Goal: Contribute content: Contribute content

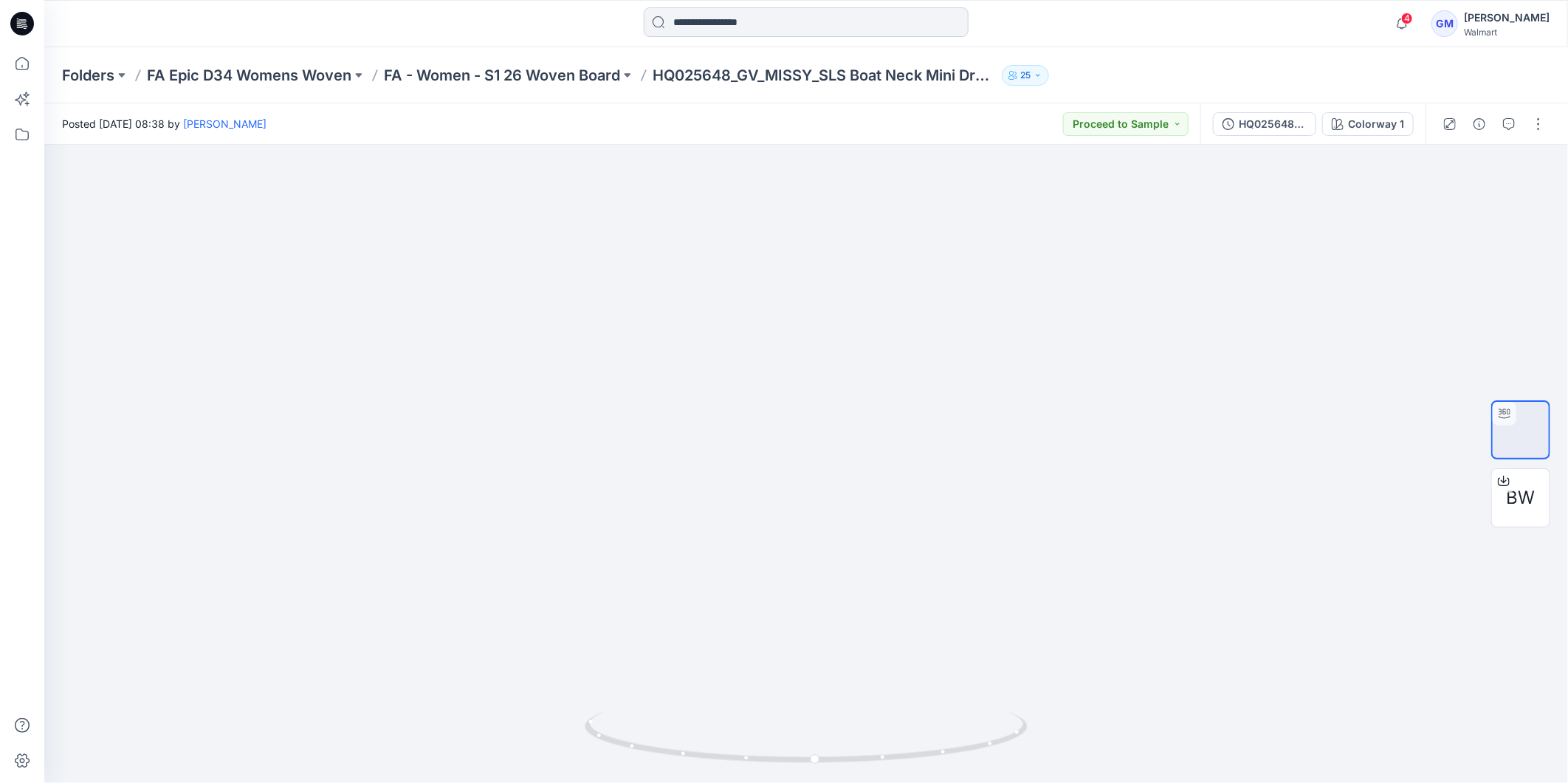
click at [688, 20] on input at bounding box center [806, 22] width 325 height 29
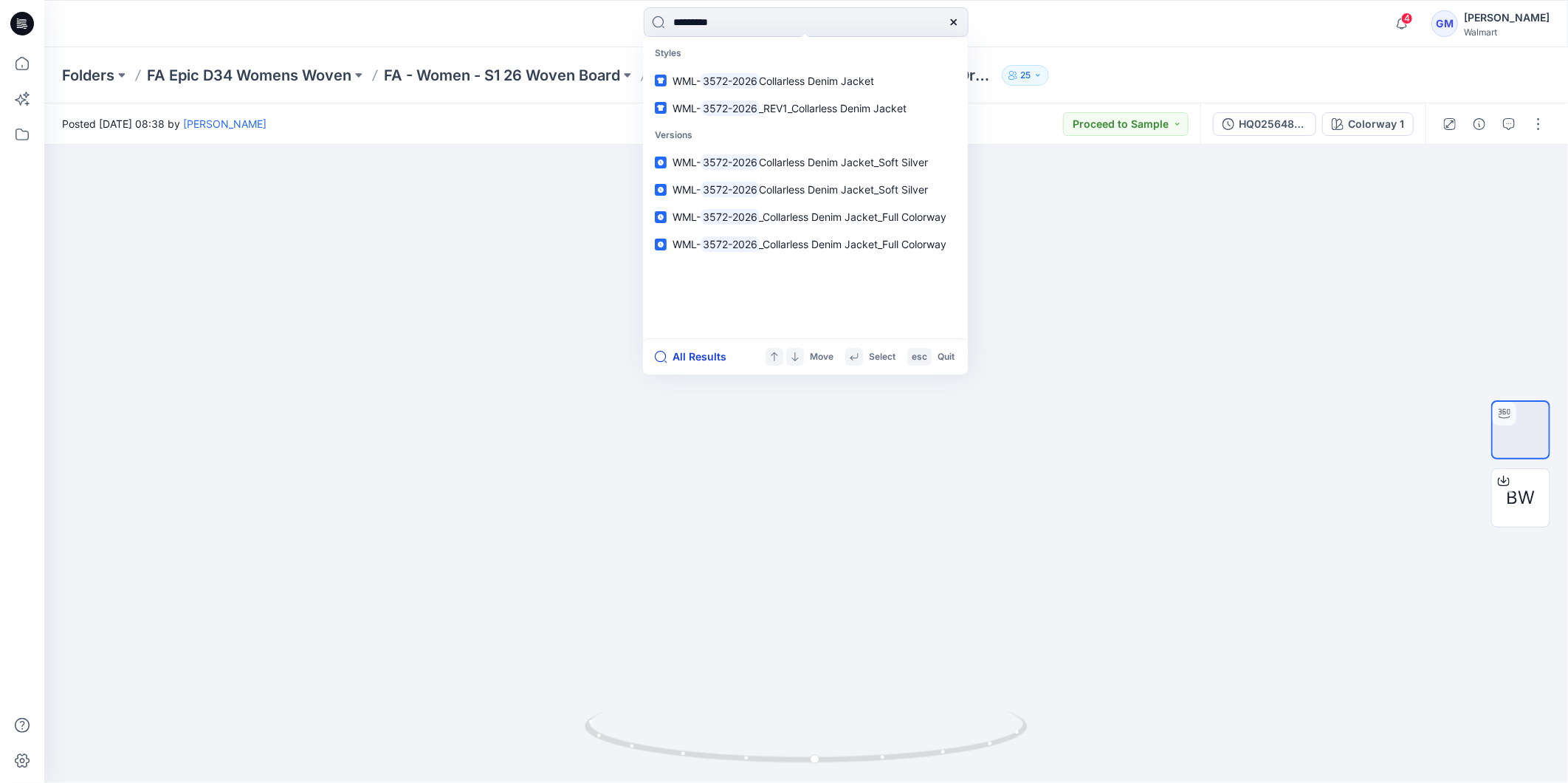
type input "*********"
click at [707, 350] on button "All Results" at bounding box center [695, 356] width 81 height 18
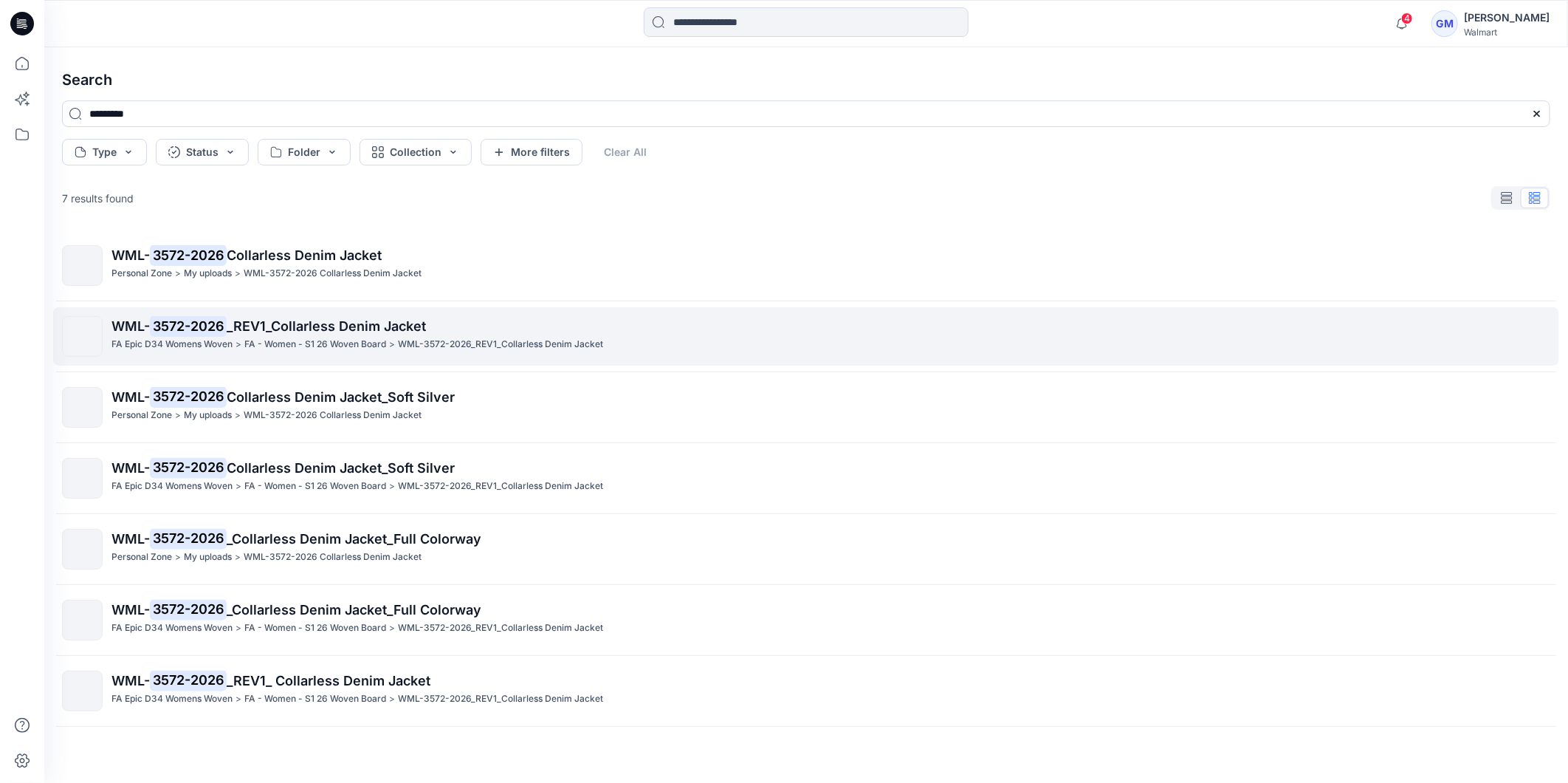
click at [336, 320] on span "_REV1_Collarless Denim Jacket" at bounding box center [326, 326] width 199 height 16
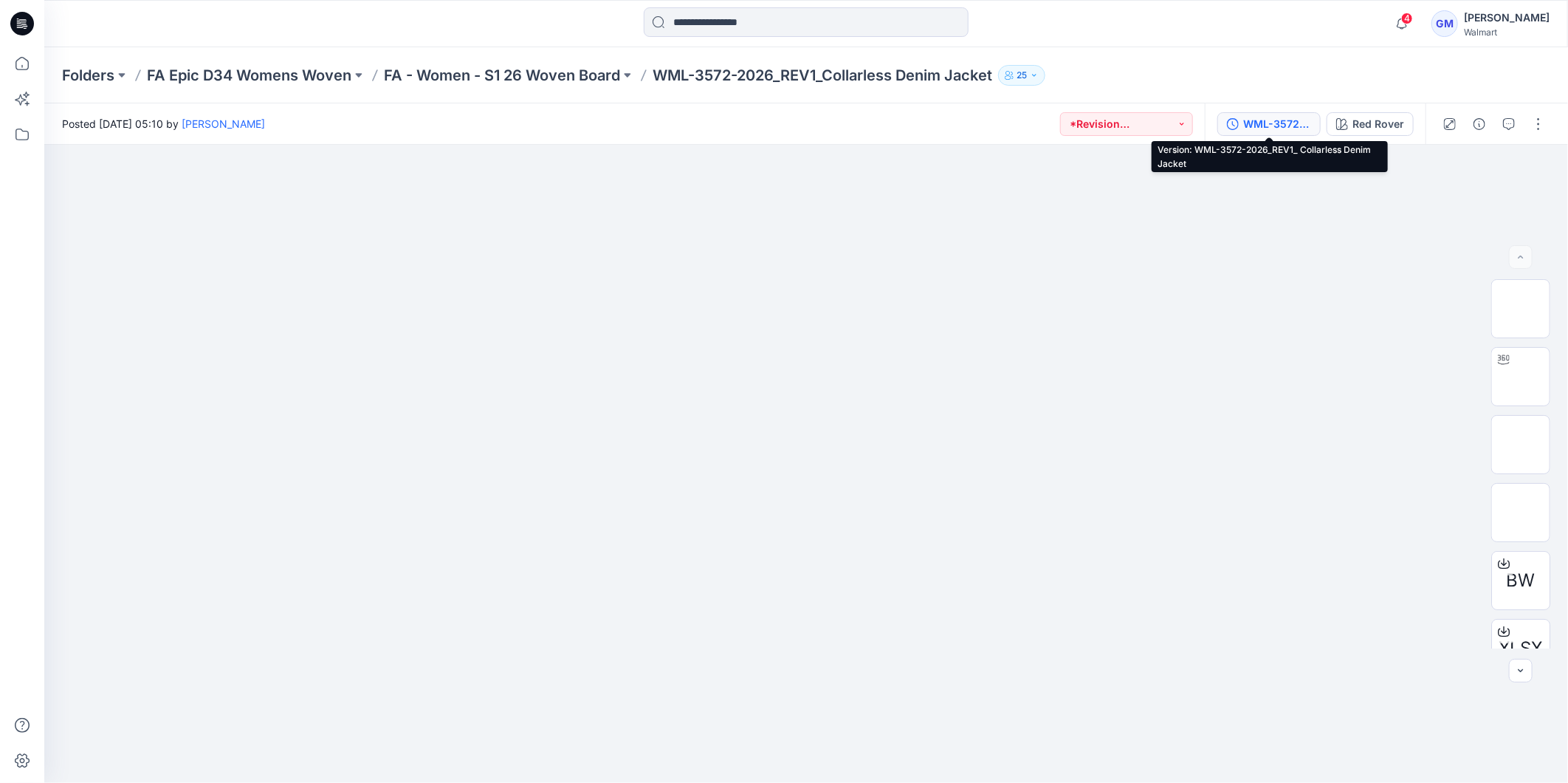
click at [1258, 120] on div "WML-3572-2026_REV1_ Collarless Denim Jacket" at bounding box center [1277, 123] width 68 height 16
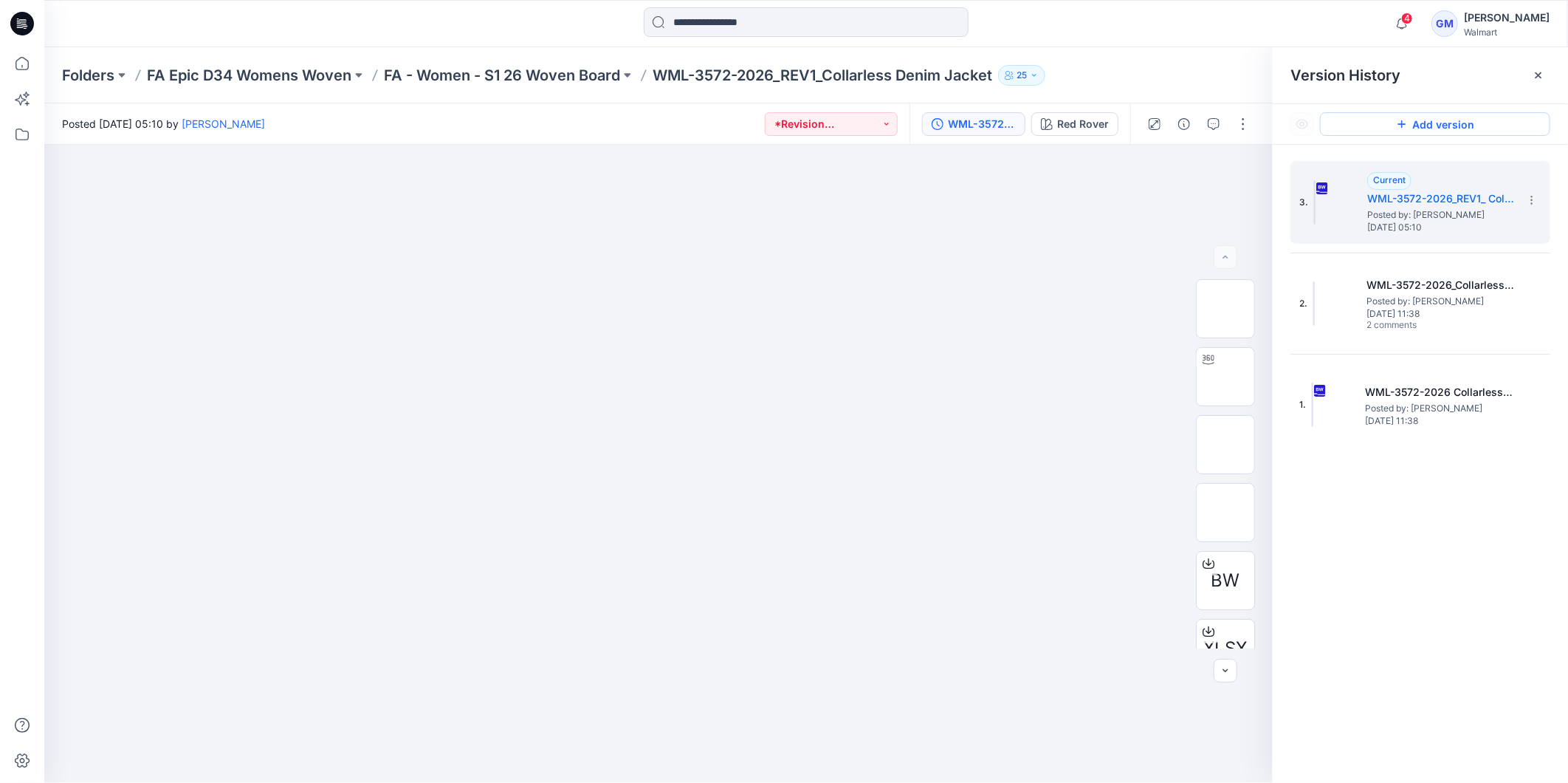
click at [1447, 121] on button "Add version" at bounding box center [1434, 124] width 230 height 23
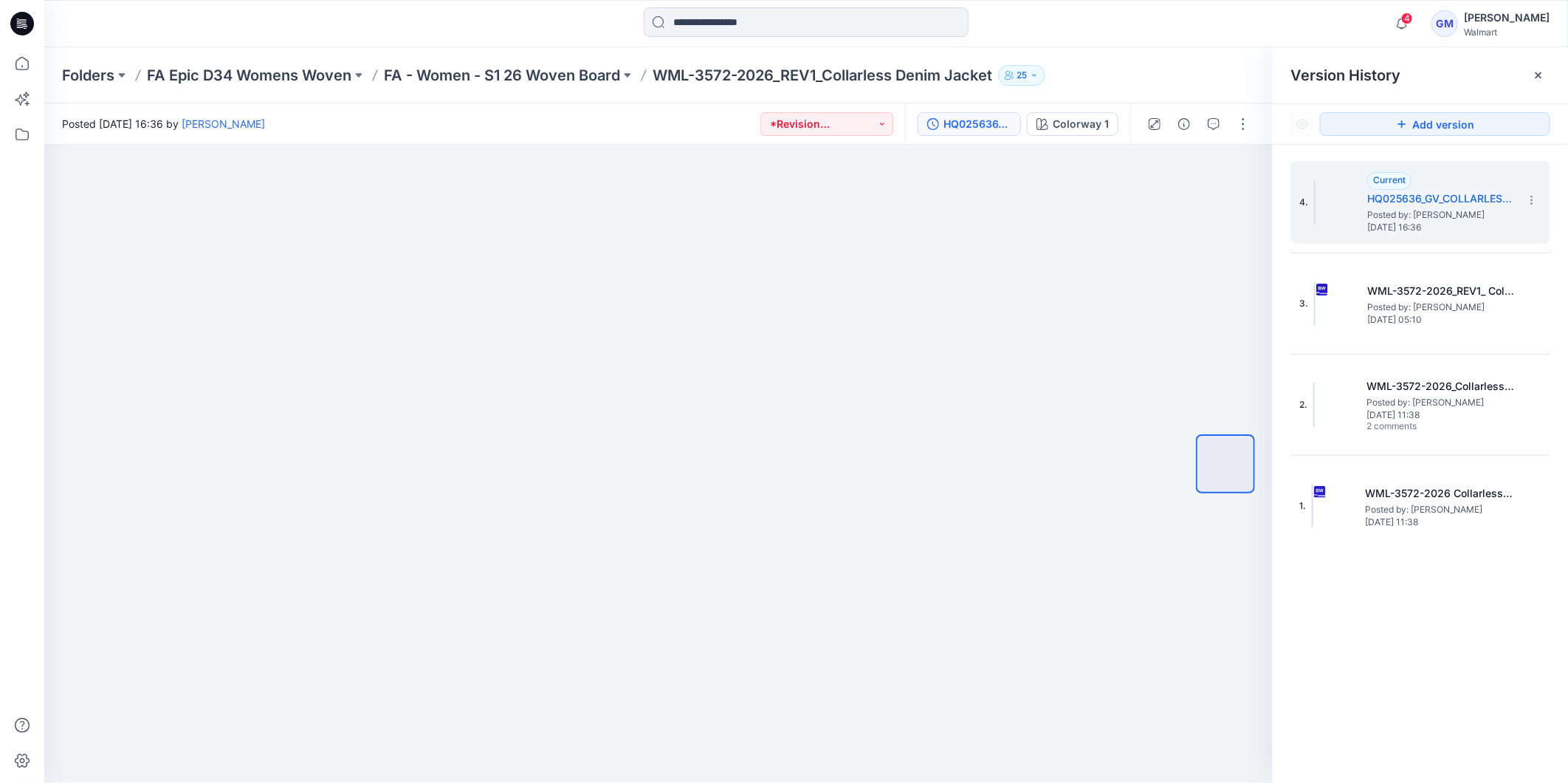
click at [1567, 70] on html "4 Notifications Your style HQ259635_GV_REG_Mini Pleat Shirt Dress has been upda…" at bounding box center [784, 391] width 1568 height 783
click at [1547, 76] on div at bounding box center [1538, 75] width 23 height 23
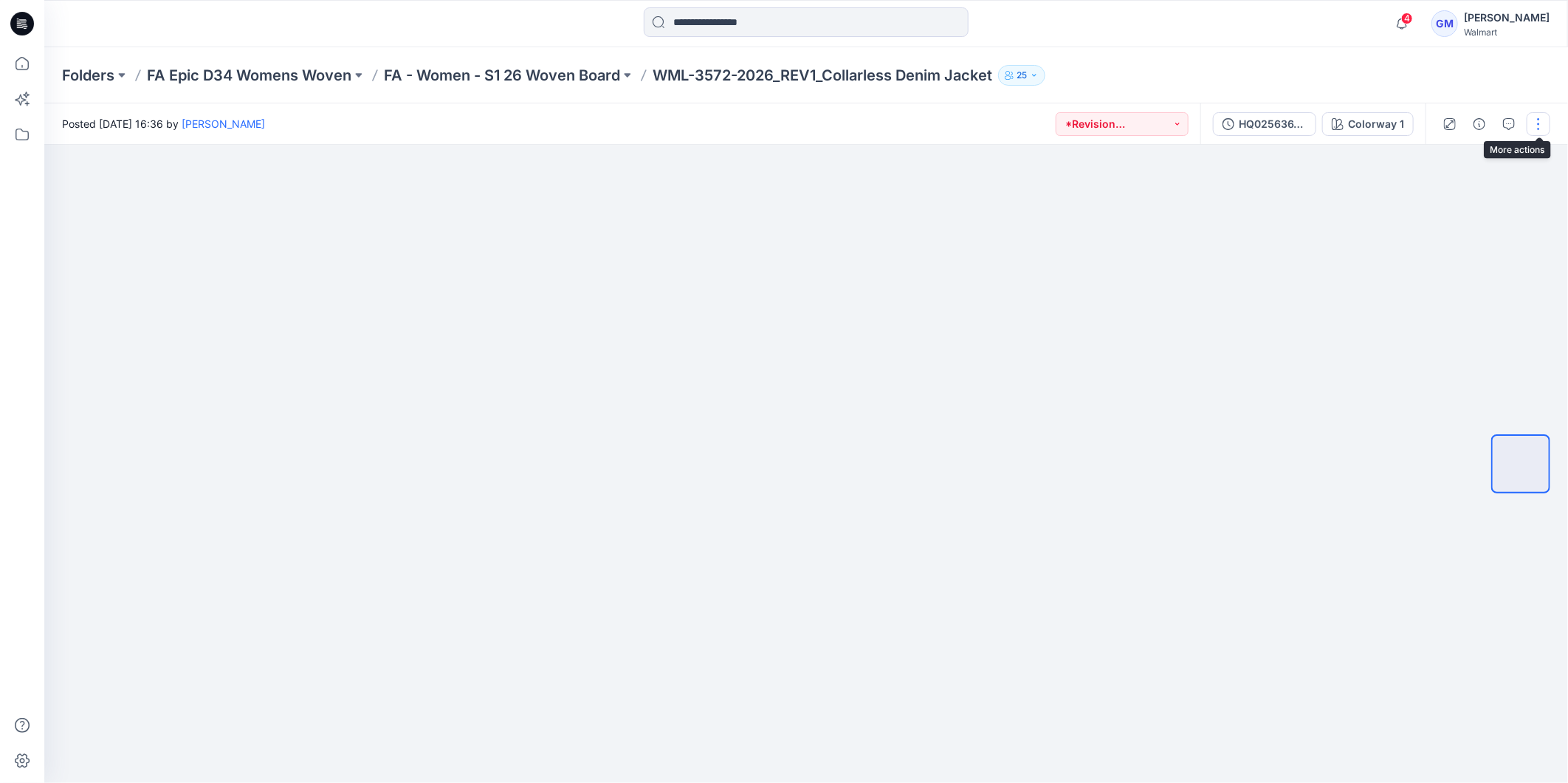
click at [1540, 127] on button "button" at bounding box center [1538, 124] width 23 height 23
click at [1459, 196] on button "Edit" at bounding box center [1476, 198] width 136 height 28
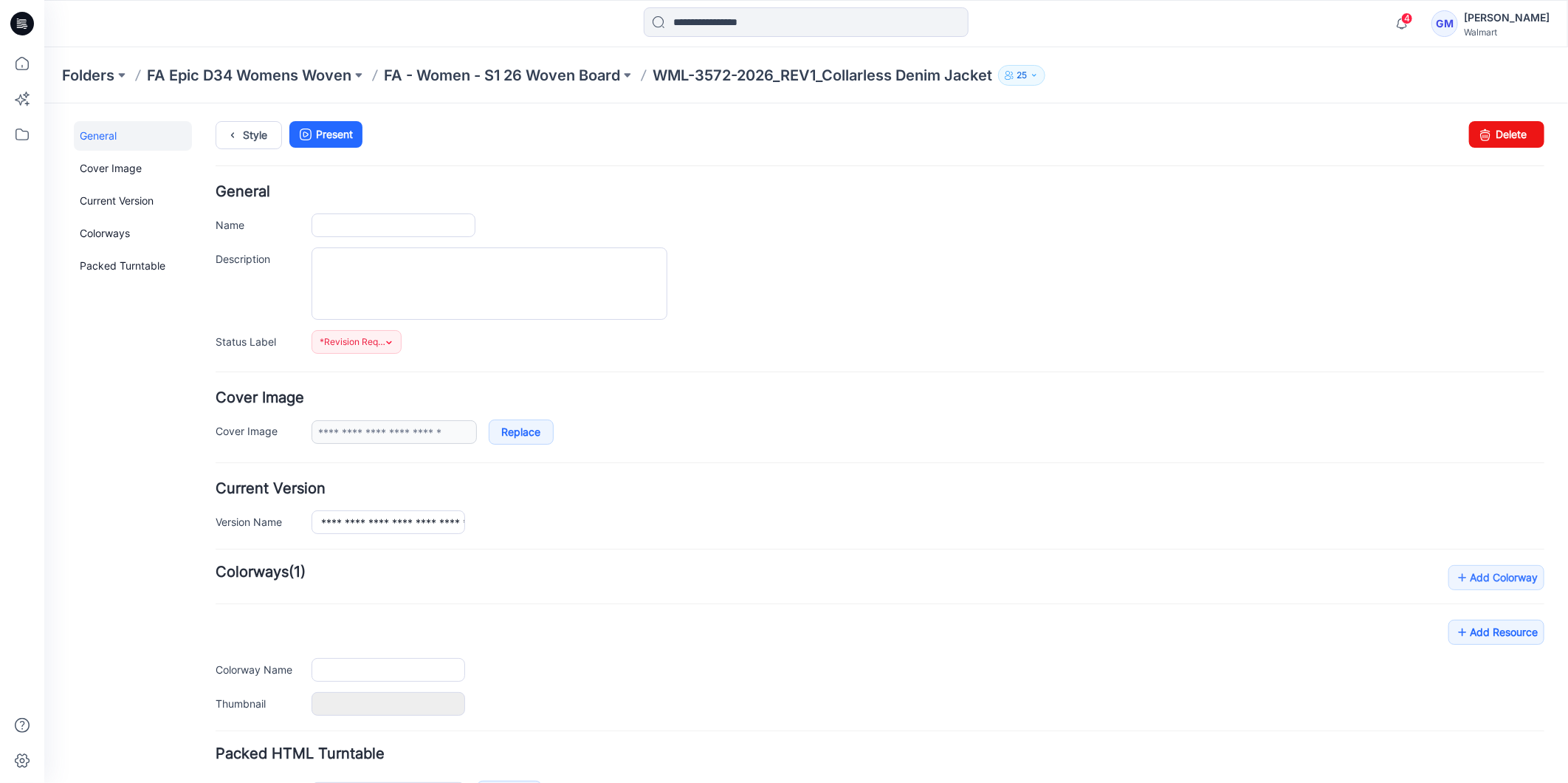
type input "**********"
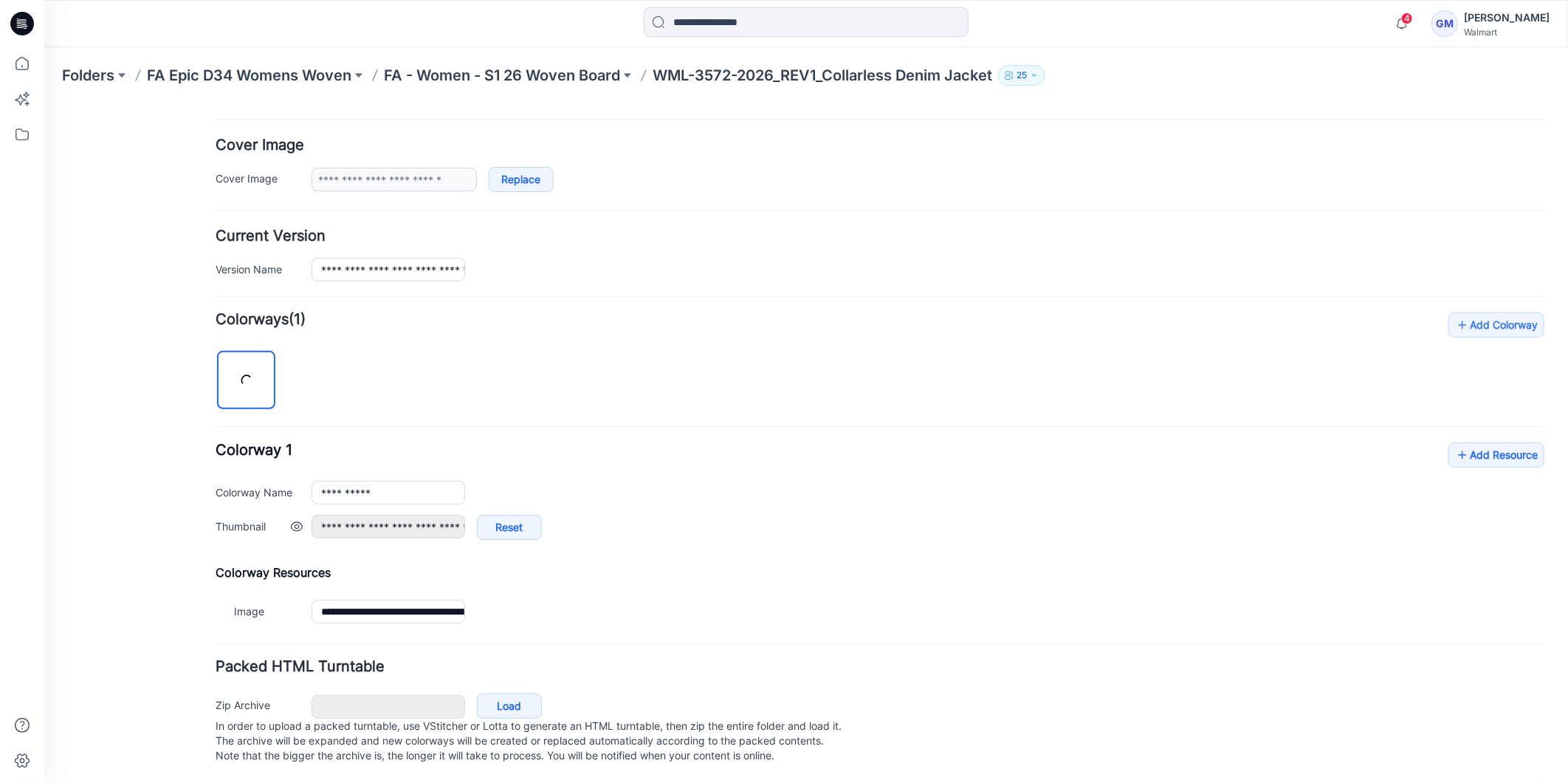
scroll to position [270, 0]
click at [508, 693] on link "Load" at bounding box center [509, 705] width 65 height 25
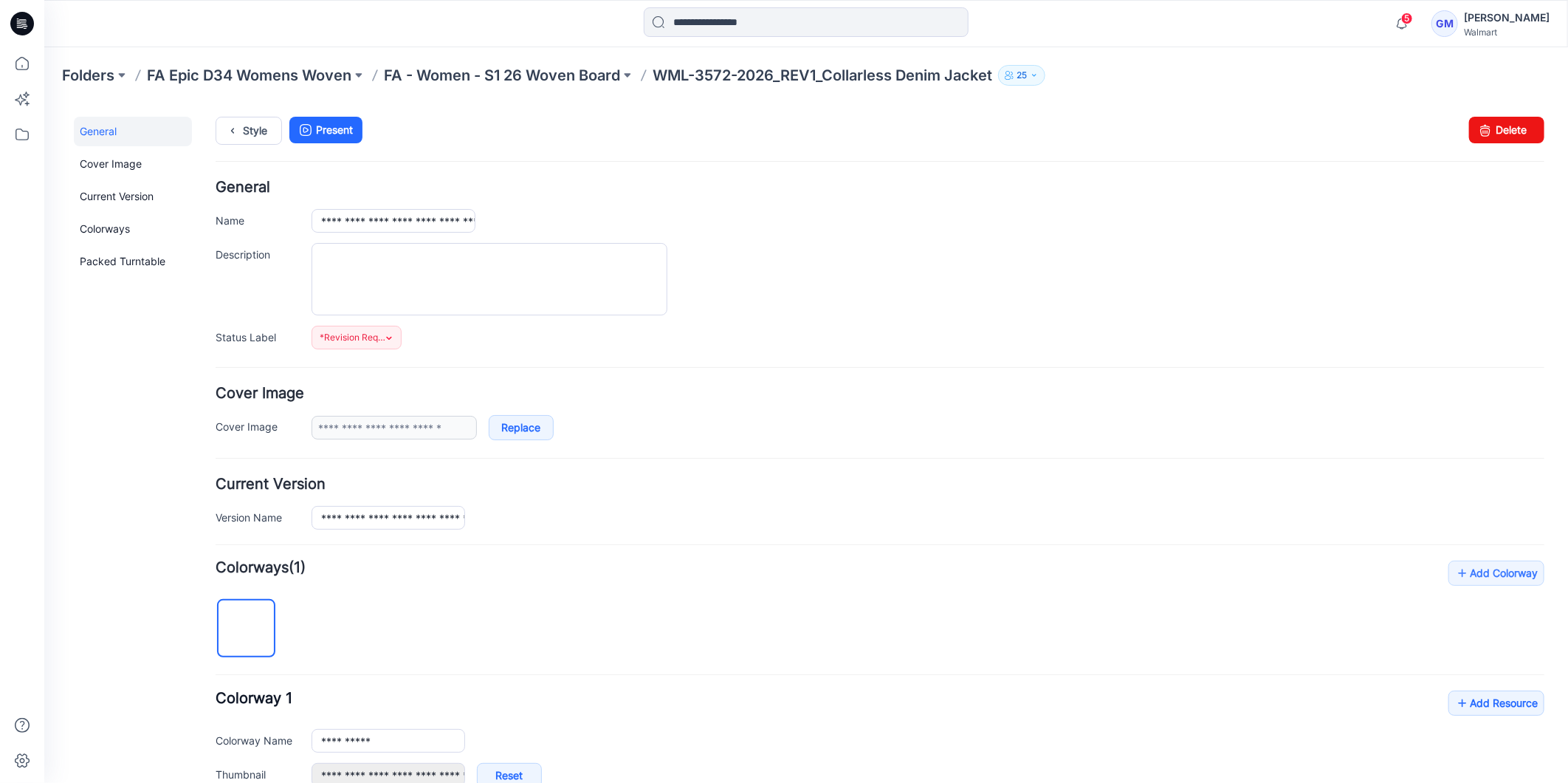
scroll to position [0, 0]
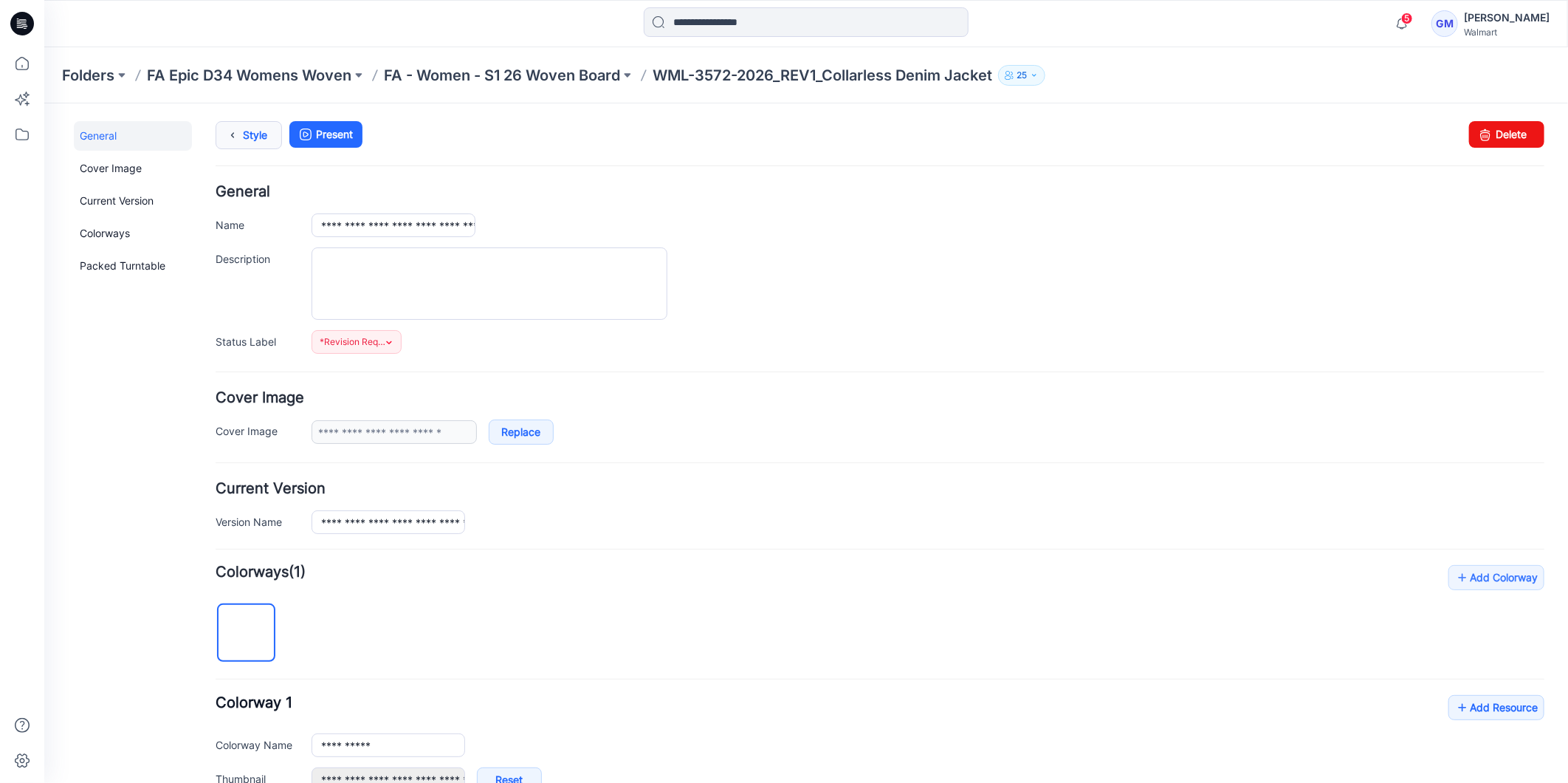
click at [246, 130] on link "Style" at bounding box center [248, 135] width 66 height 28
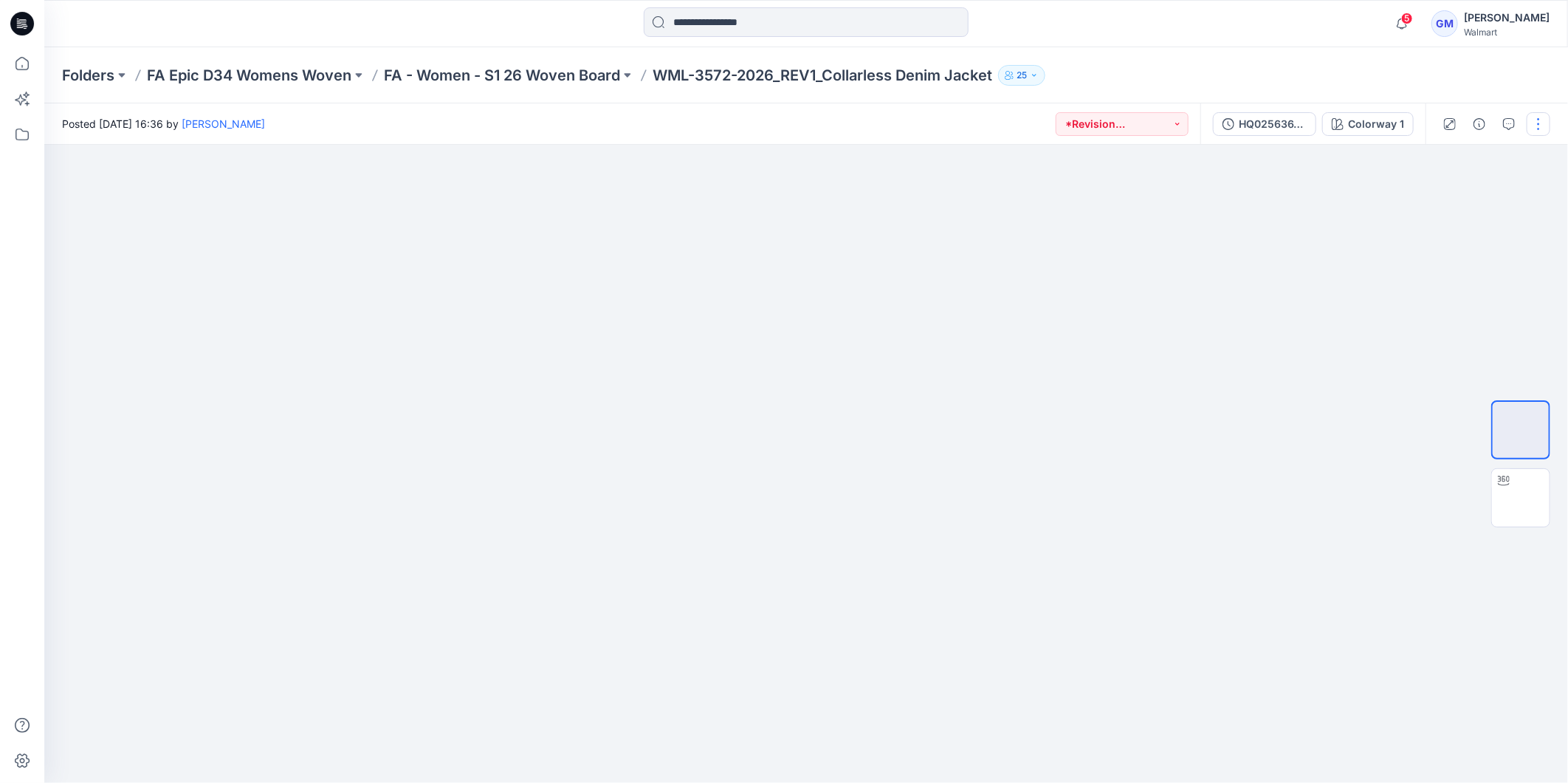
click at [1541, 126] on button "button" at bounding box center [1538, 124] width 23 height 23
click at [1463, 189] on button "Edit" at bounding box center [1476, 198] width 136 height 28
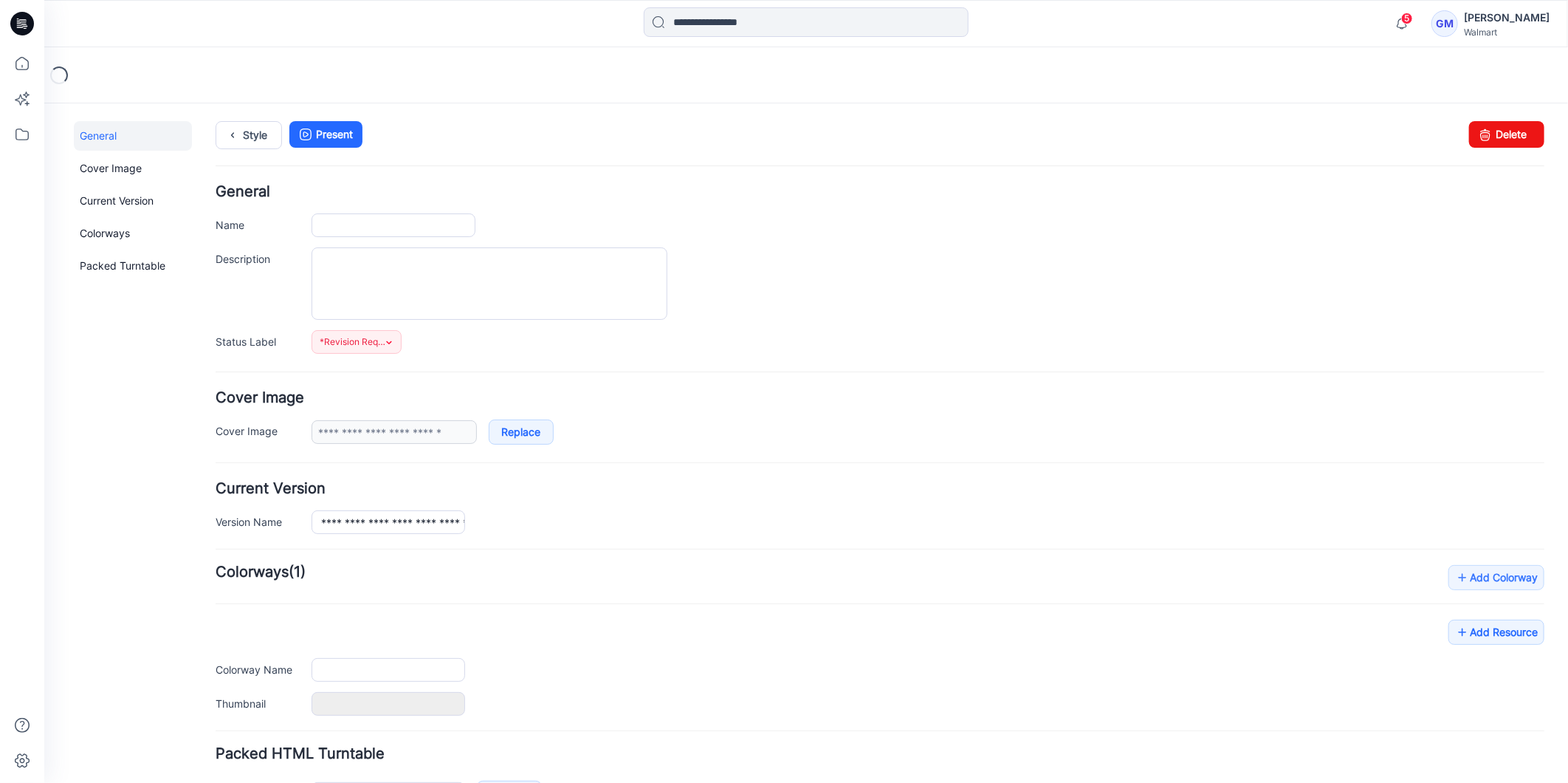
type input "**********"
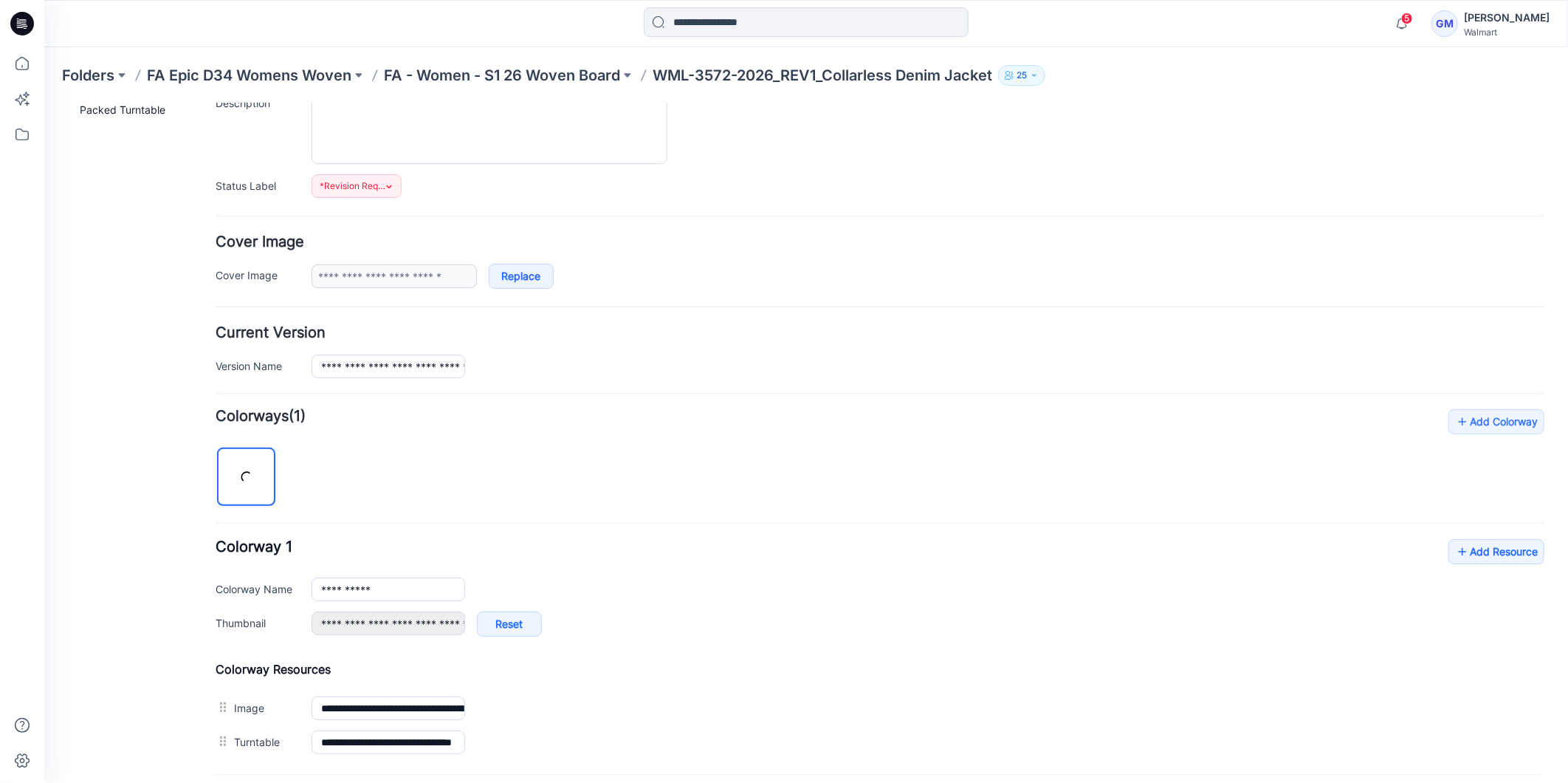
scroll to position [304, 0]
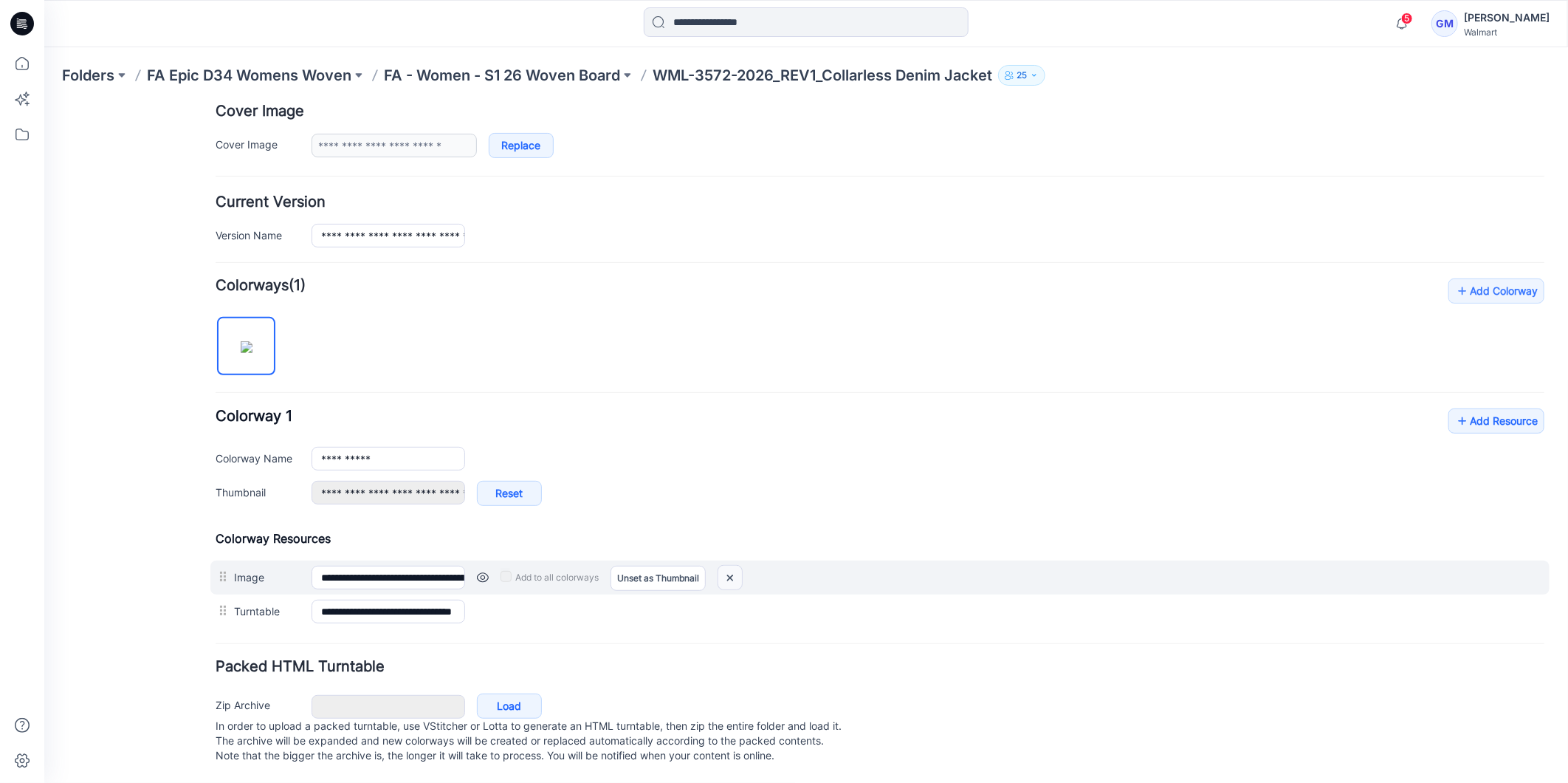
drag, startPoint x: 732, startPoint y: 557, endPoint x: 904, endPoint y: 188, distance: 407.1
click at [732, 564] on img at bounding box center [729, 576] width 23 height 24
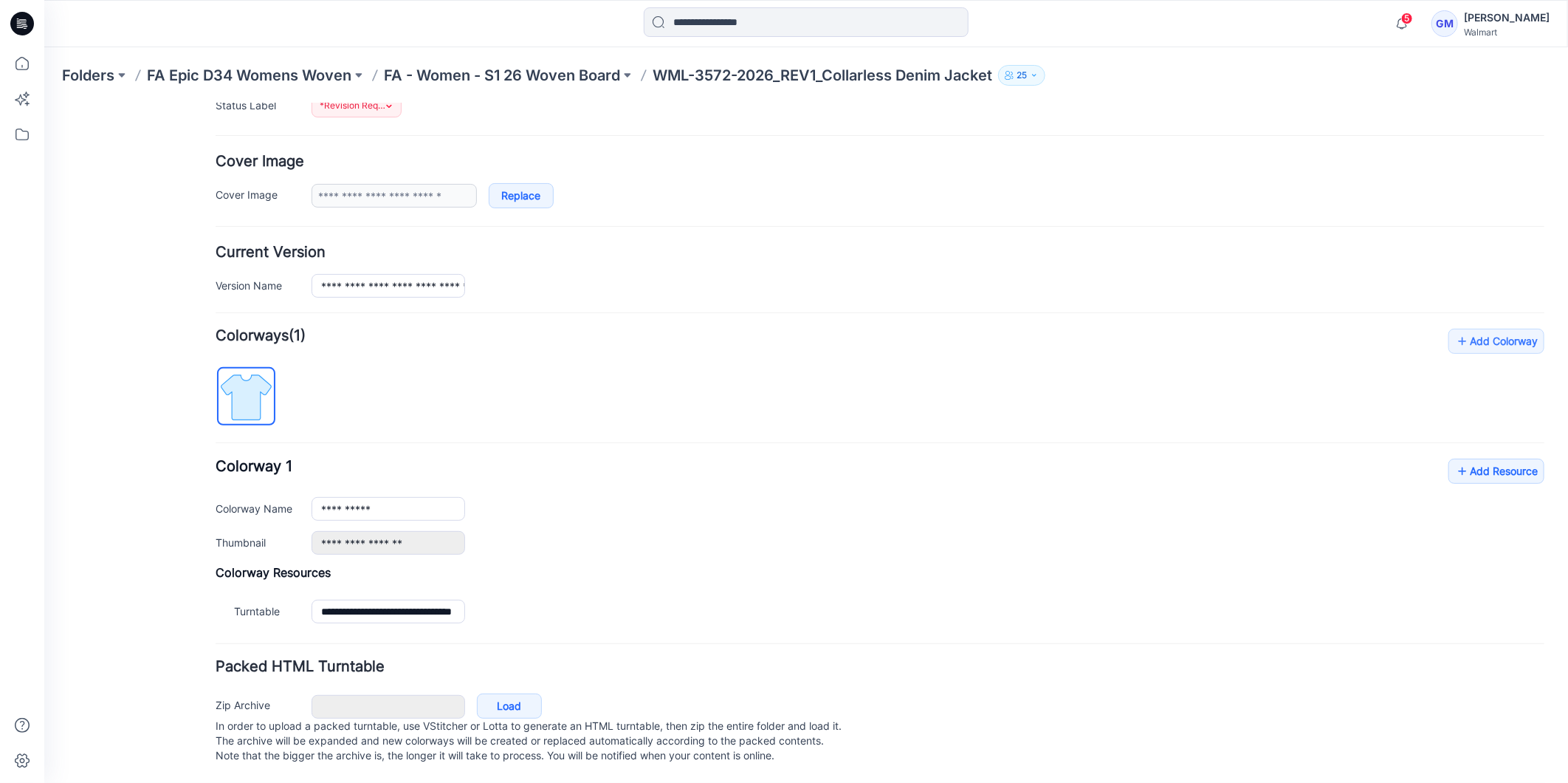
scroll to position [253, 0]
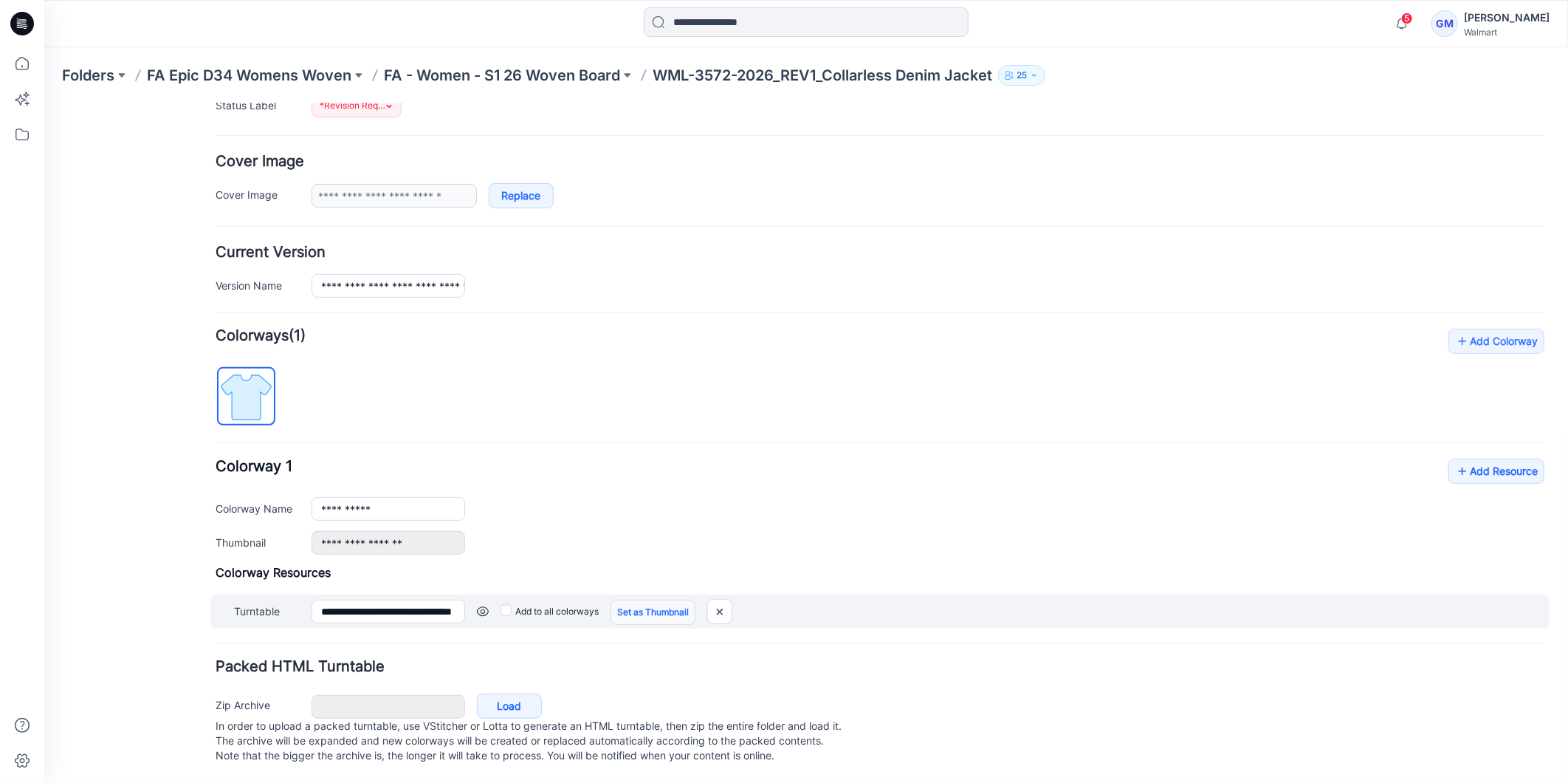
click at [667, 599] on link "Set as Thumbnail" at bounding box center [651, 611] width 85 height 25
type input "**********"
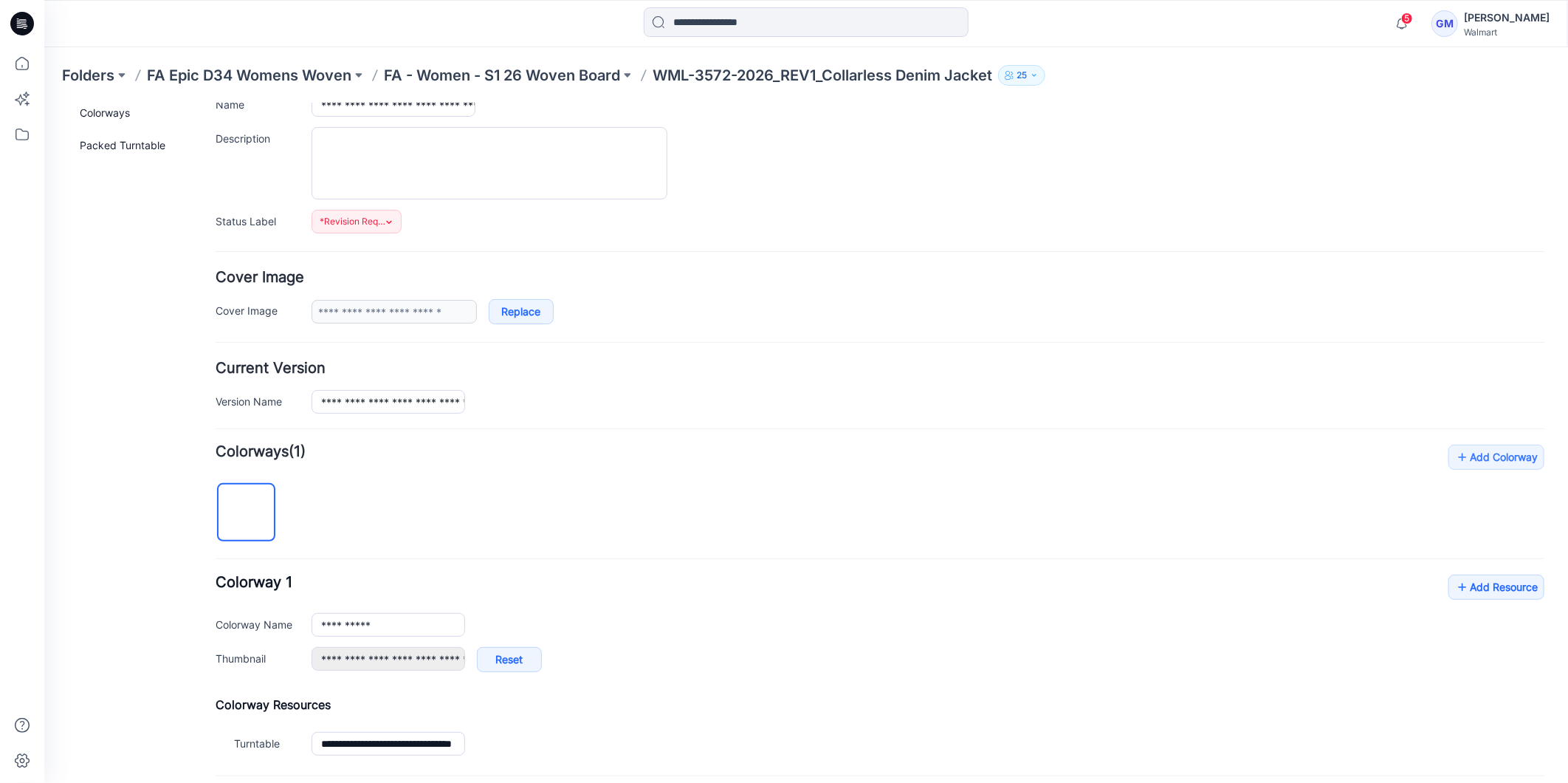
scroll to position [0, 0]
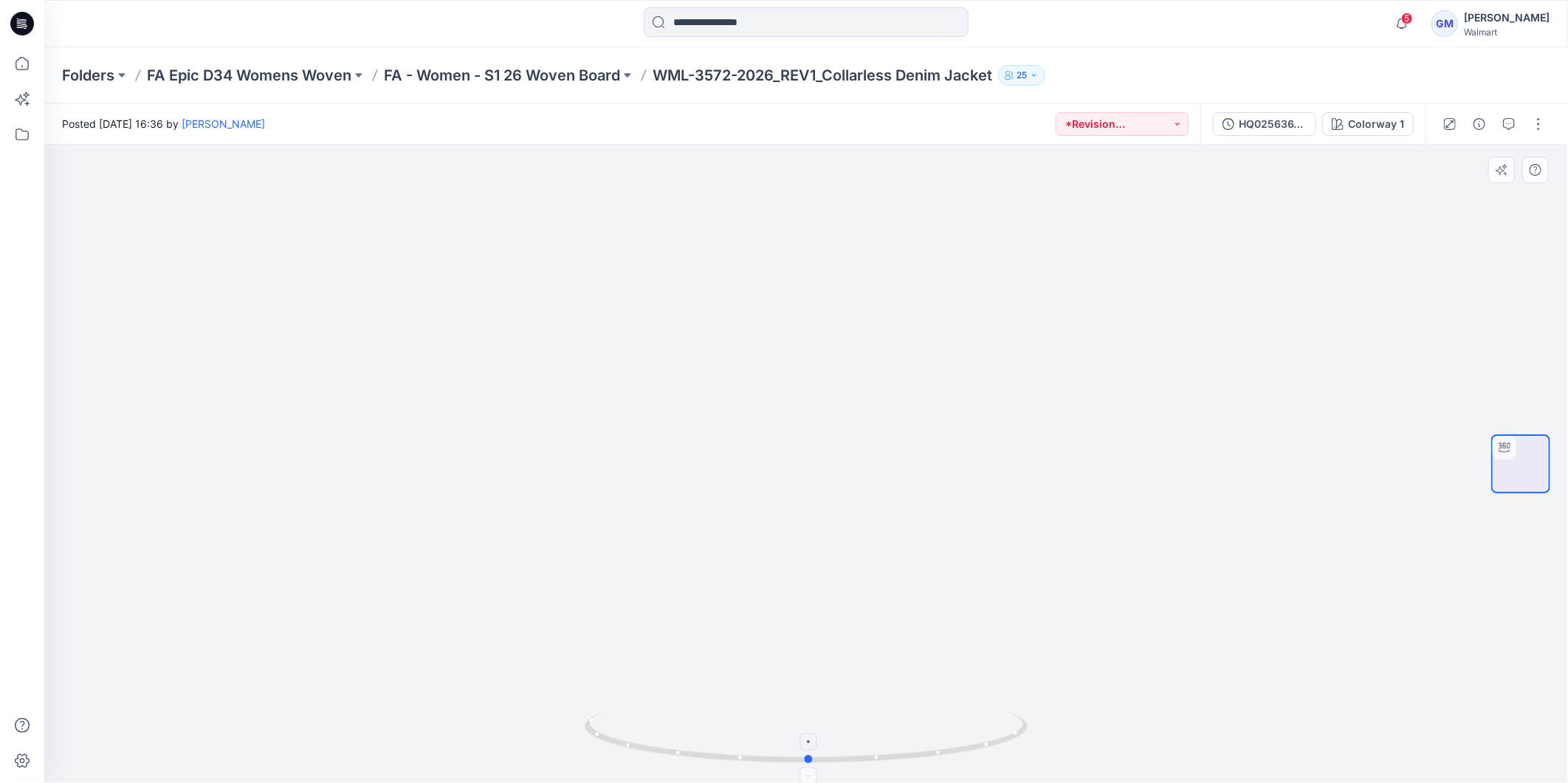
click at [933, 744] on icon at bounding box center [807, 739] width 446 height 55
drag, startPoint x: 959, startPoint y: 750, endPoint x: 1395, endPoint y: 615, distance: 456.4
click at [1395, 615] on div at bounding box center [806, 464] width 1524 height 638
click at [1546, 119] on button "button" at bounding box center [1538, 124] width 23 height 23
click at [1456, 192] on button "Edit" at bounding box center [1476, 198] width 136 height 28
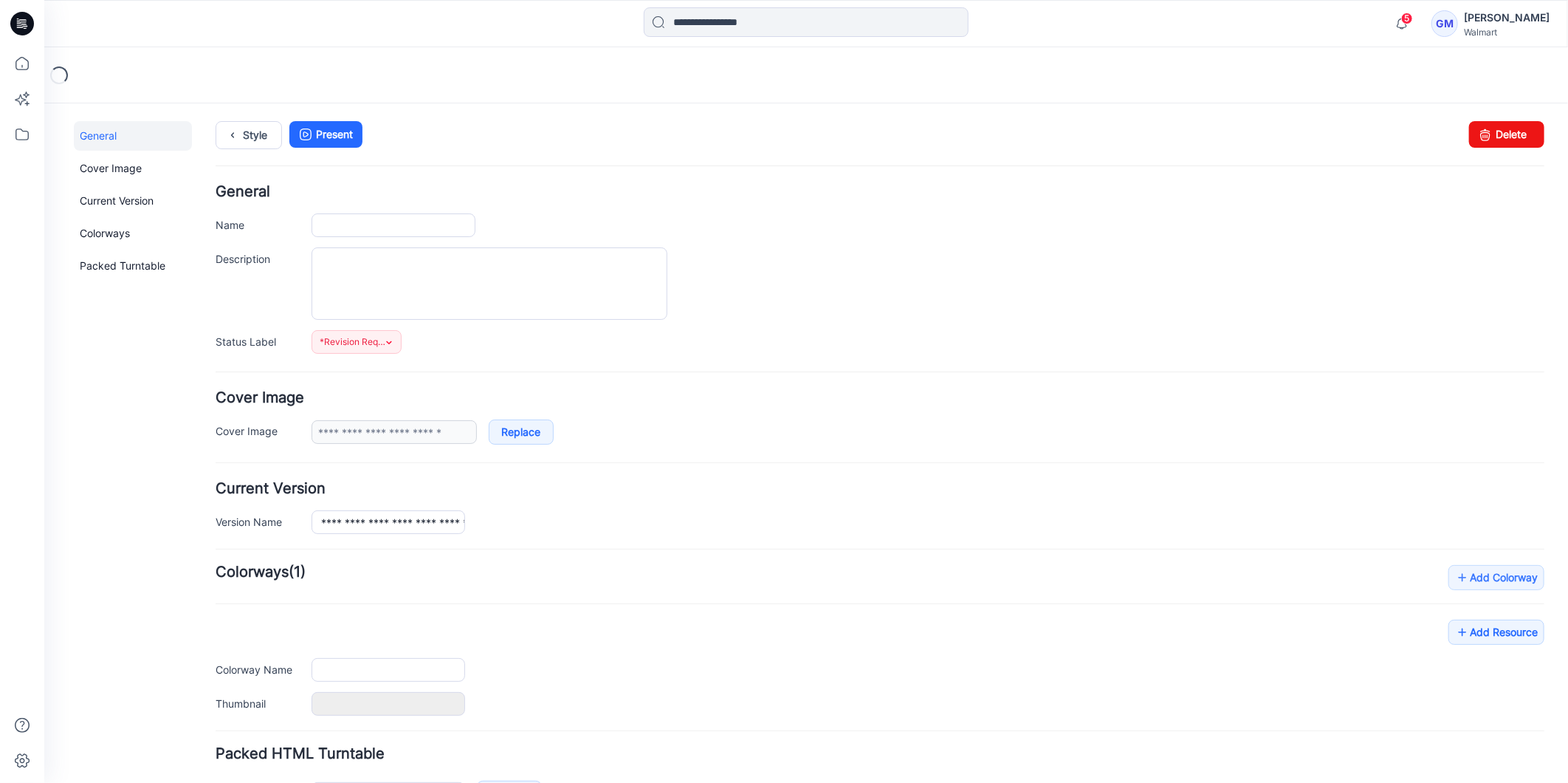
type input "**********"
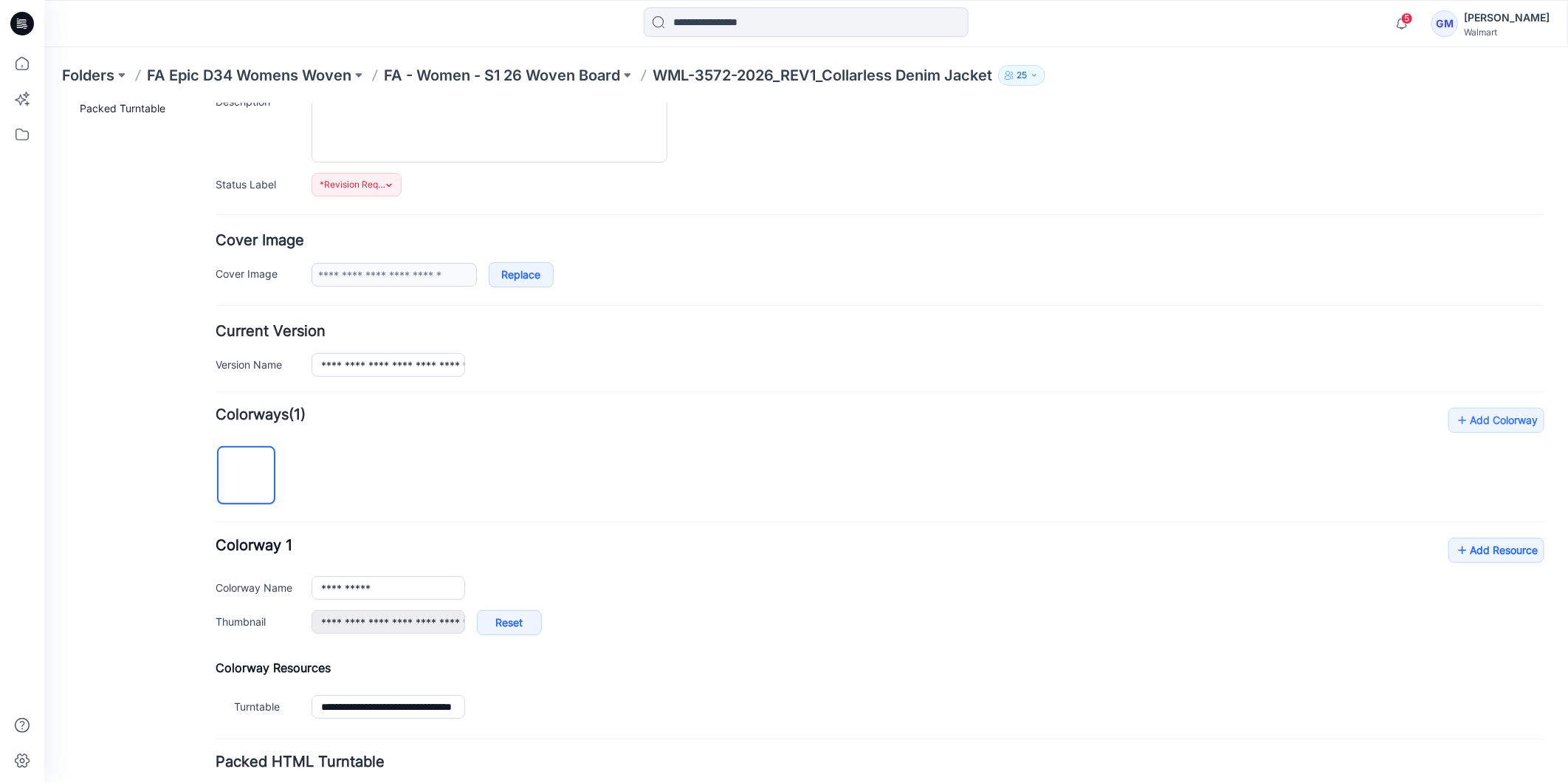
scroll to position [270, 0]
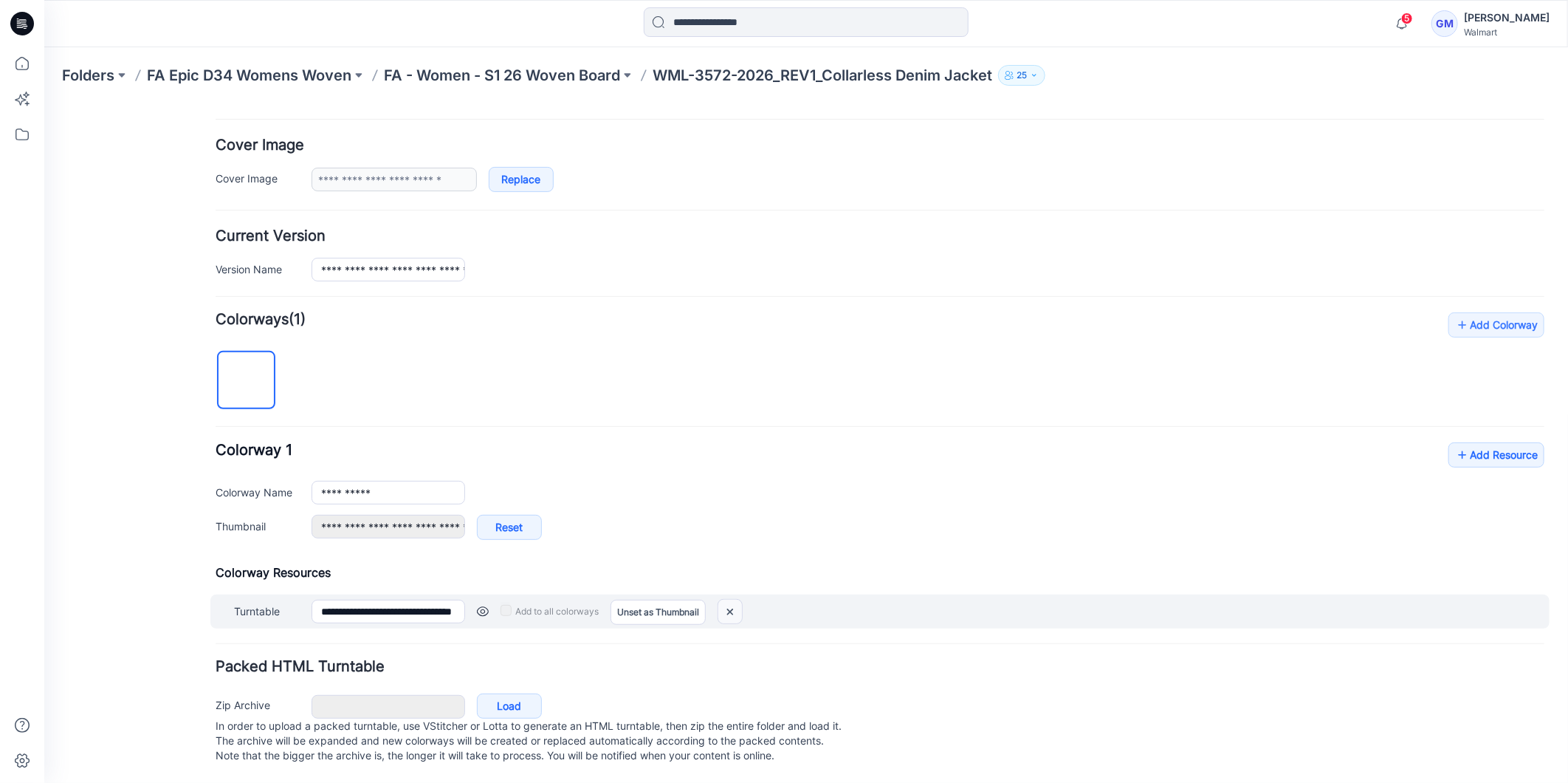
click at [738, 599] on img at bounding box center [729, 610] width 23 height 24
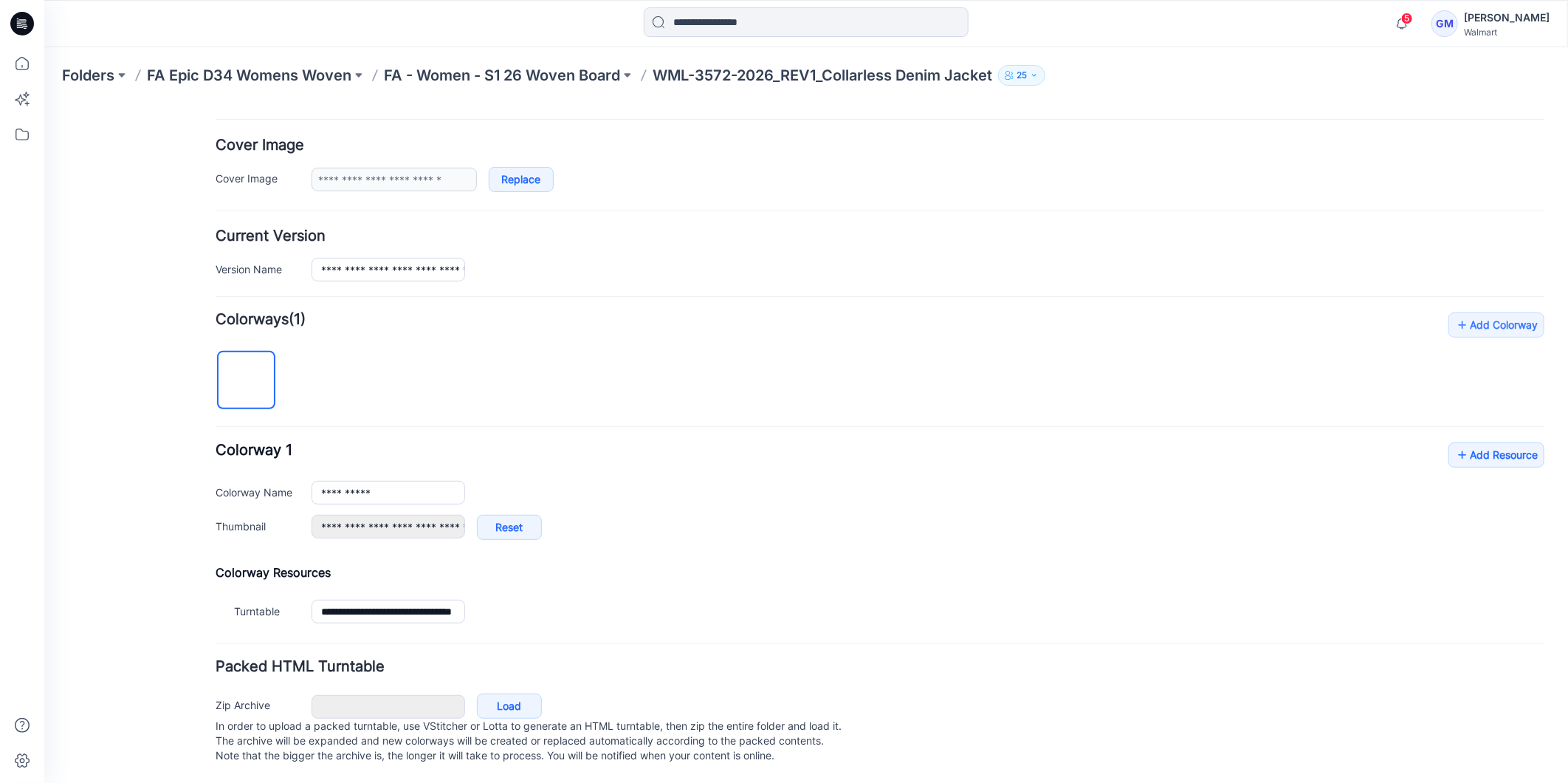
type input "**********"
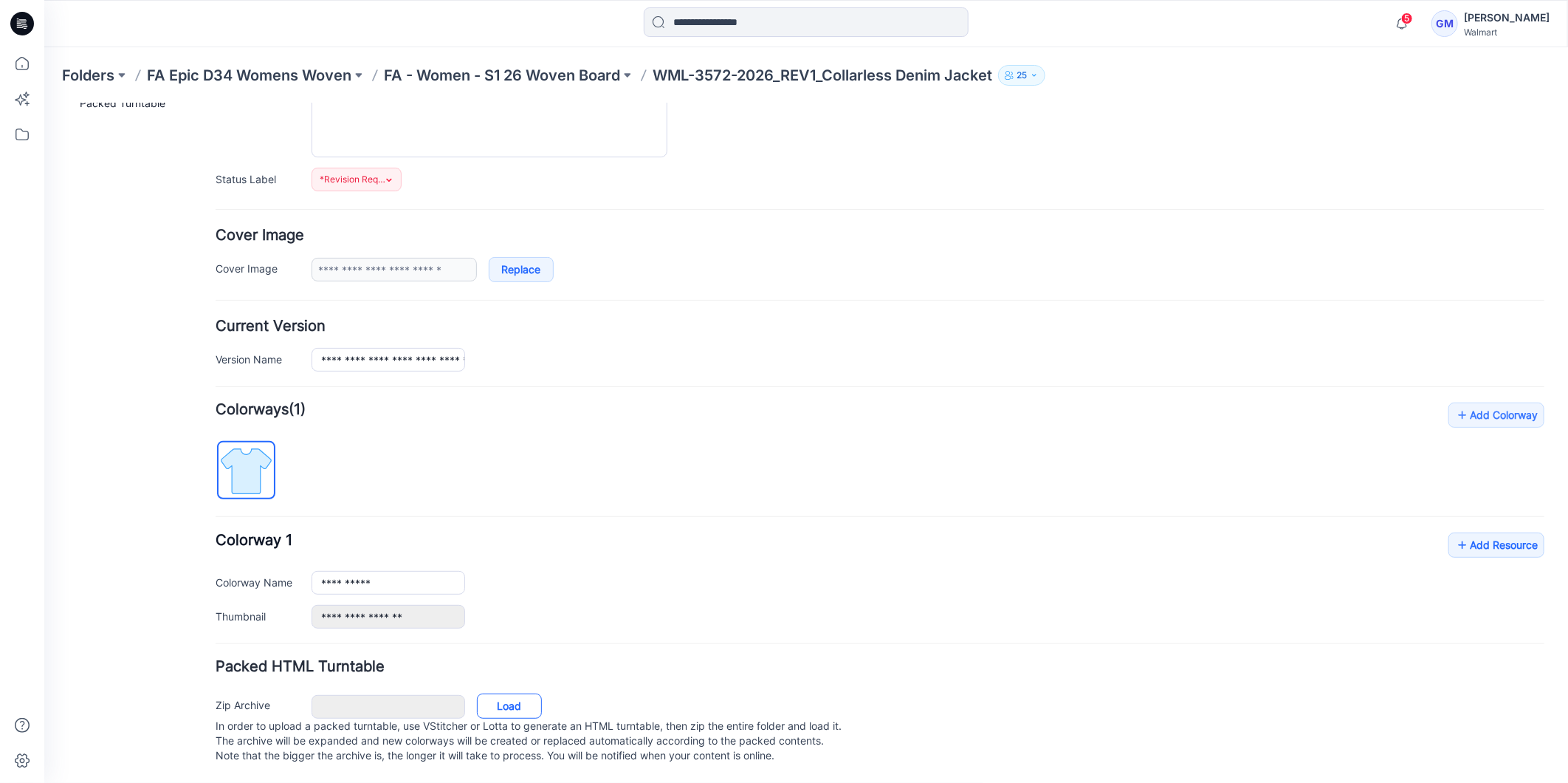
scroll to position [179, 0]
click at [506, 693] on link "Load" at bounding box center [509, 705] width 65 height 25
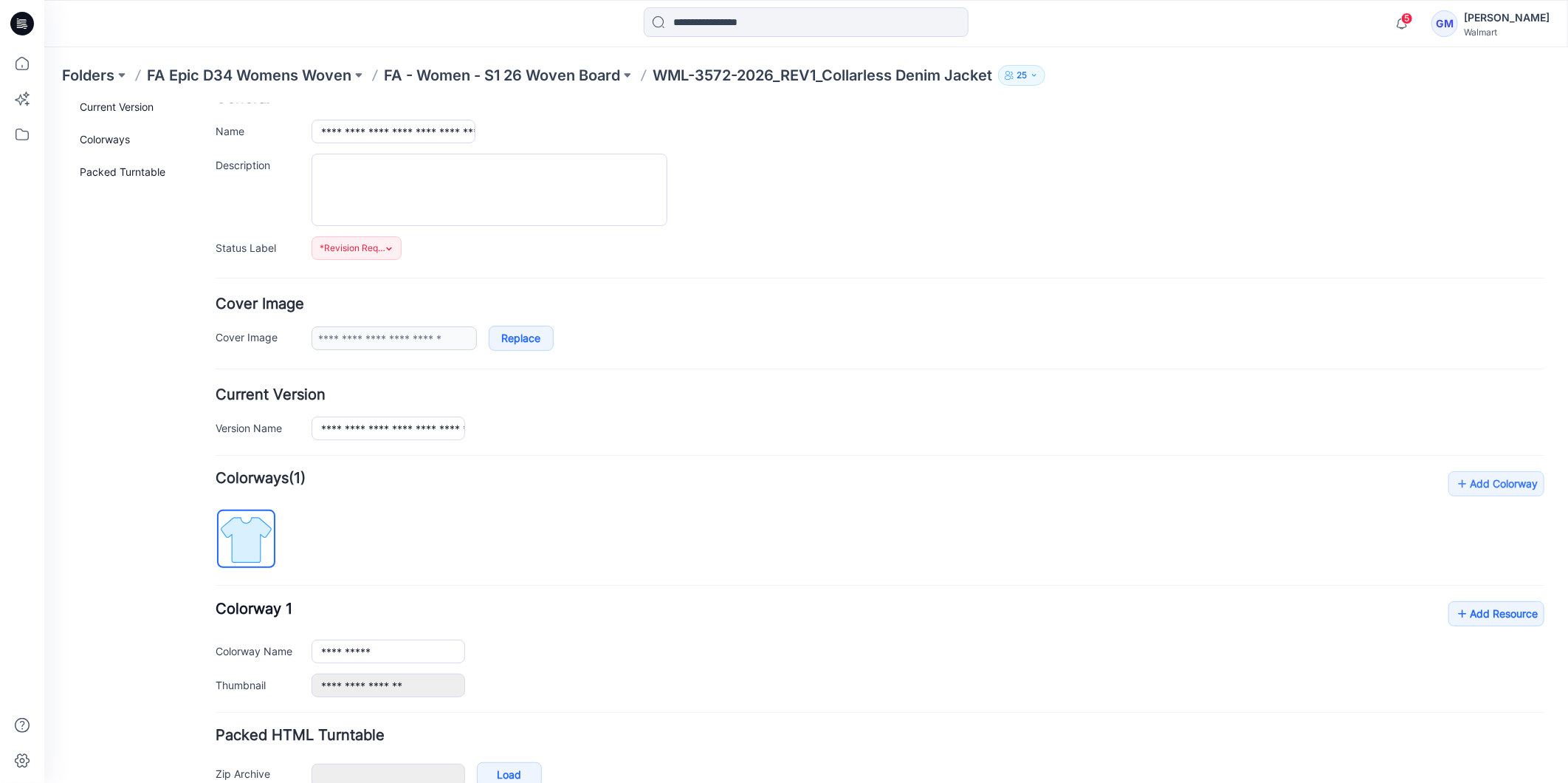
scroll to position [0, 0]
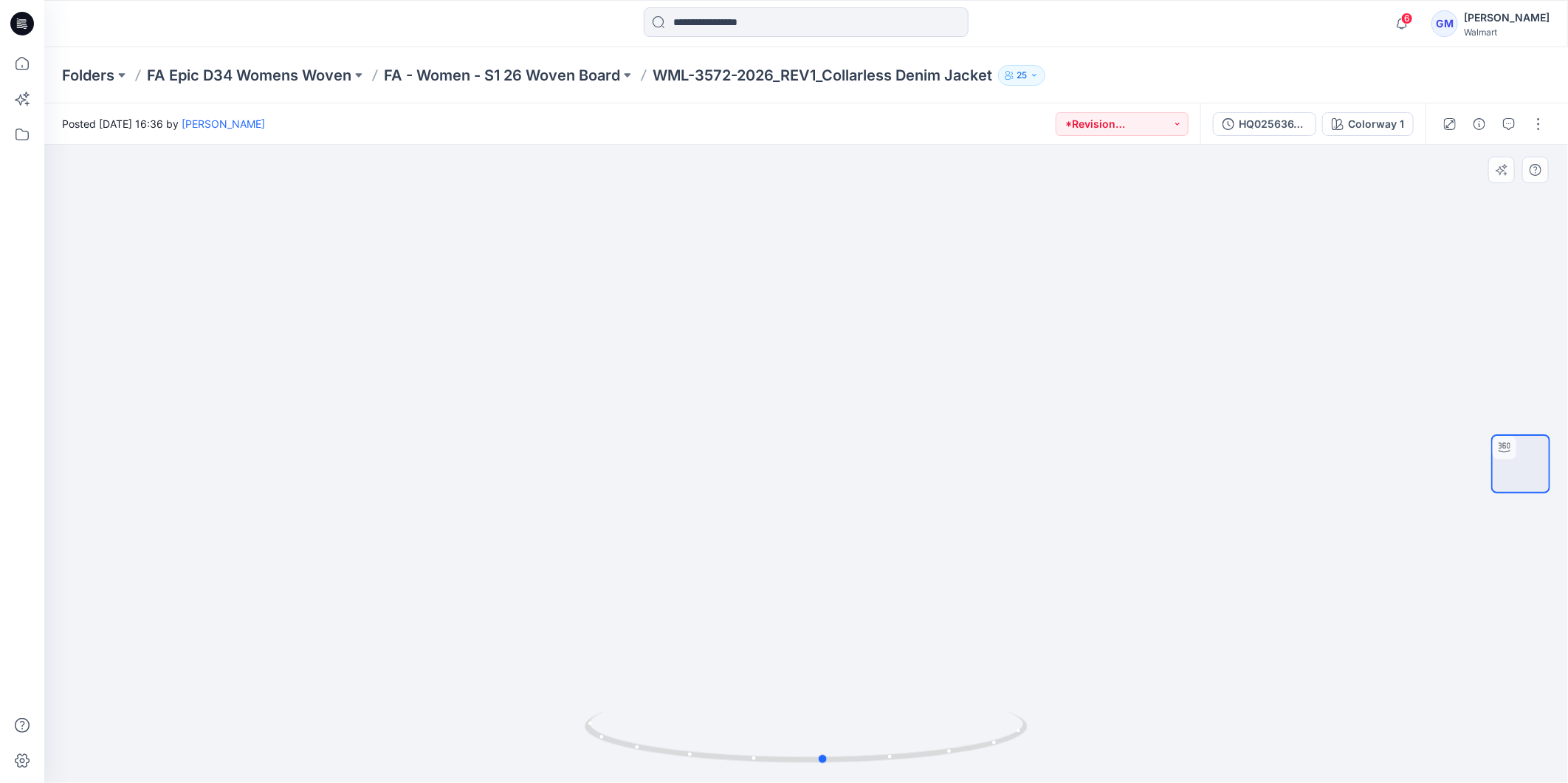
drag, startPoint x: 984, startPoint y: 736, endPoint x: 1004, endPoint y: 689, distance: 51.1
click at [1004, 689] on div at bounding box center [806, 464] width 1524 height 638
click at [1538, 131] on button "button" at bounding box center [1538, 124] width 23 height 23
click at [1460, 193] on button "Edit" at bounding box center [1476, 198] width 136 height 28
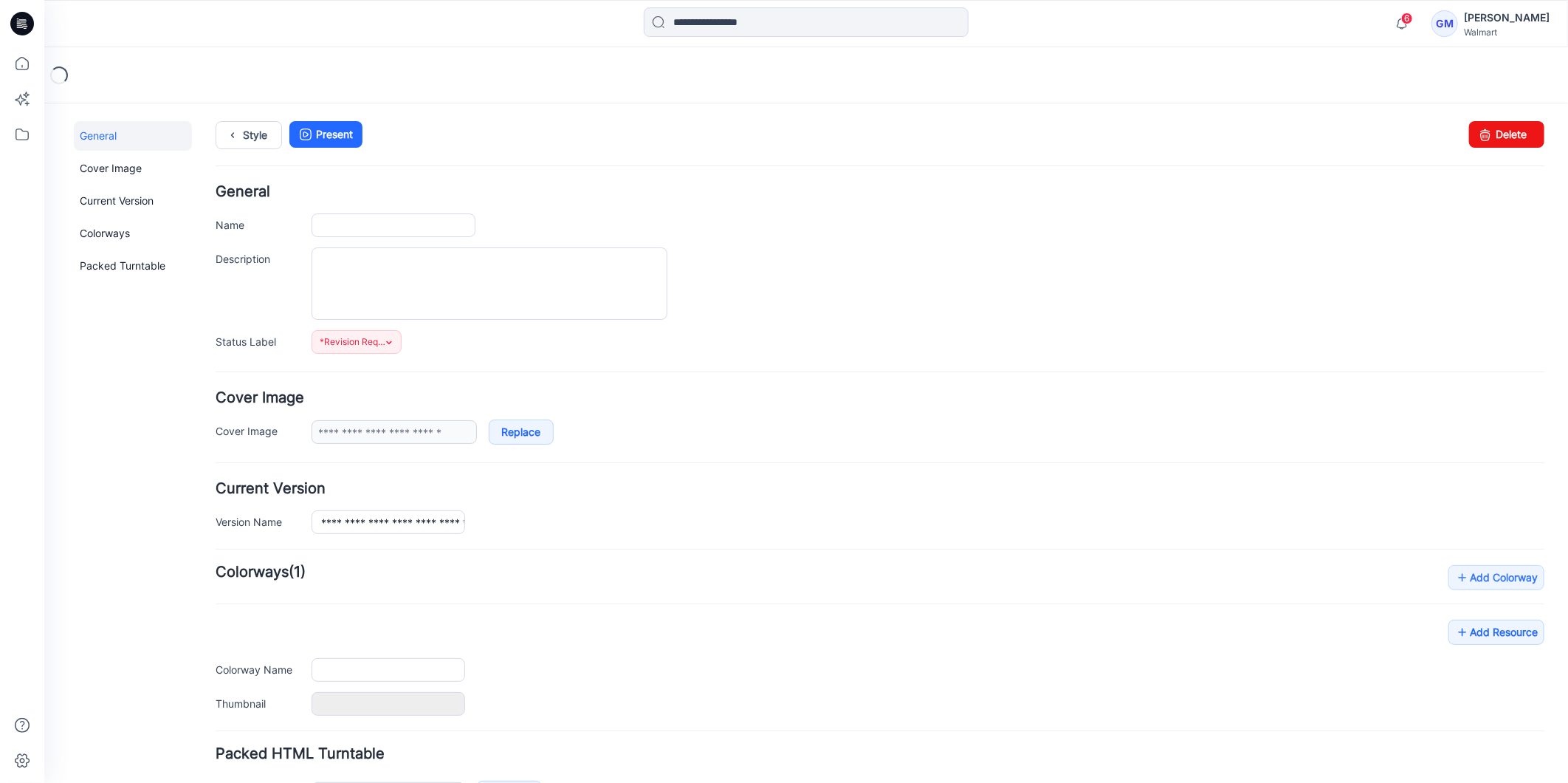
type input "**********"
